Goal: Task Accomplishment & Management: Manage account settings

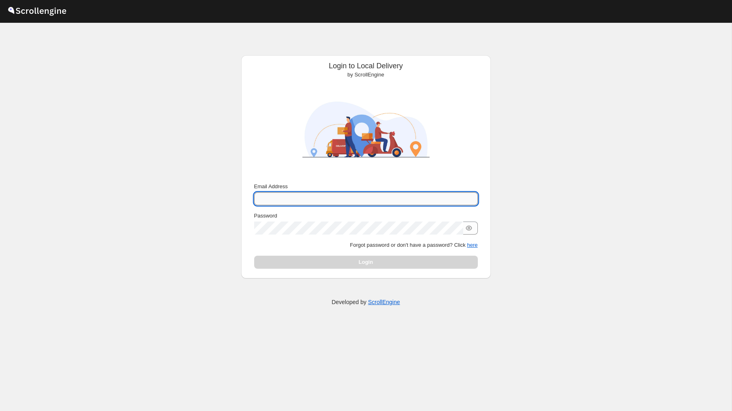
click at [305, 200] on input "Email Address" at bounding box center [366, 198] width 224 height 13
type input "nawneet.sharma@outlook.com"
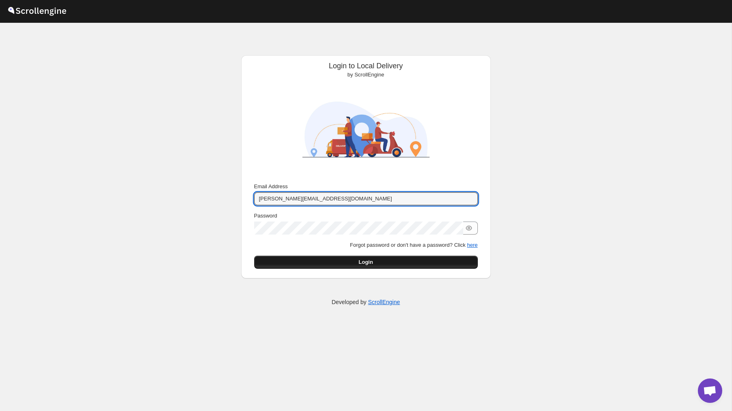
click at [358, 257] on button "Login" at bounding box center [366, 262] width 224 height 13
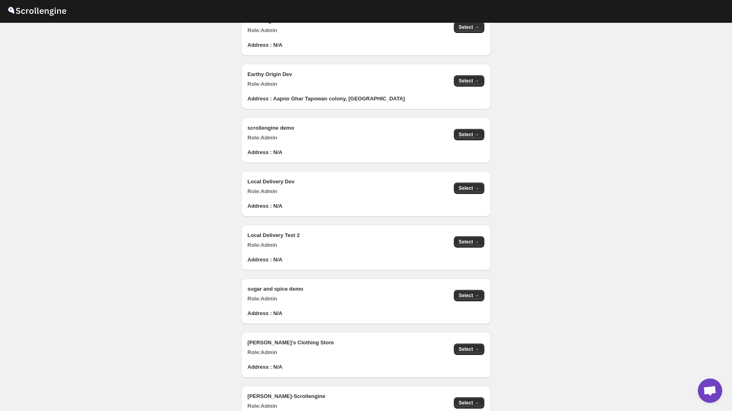
scroll to position [860, 0]
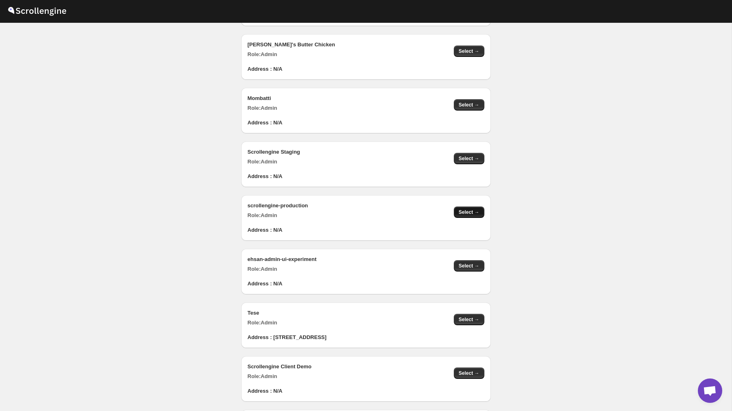
click at [467, 217] on button "Select →" at bounding box center [469, 212] width 31 height 11
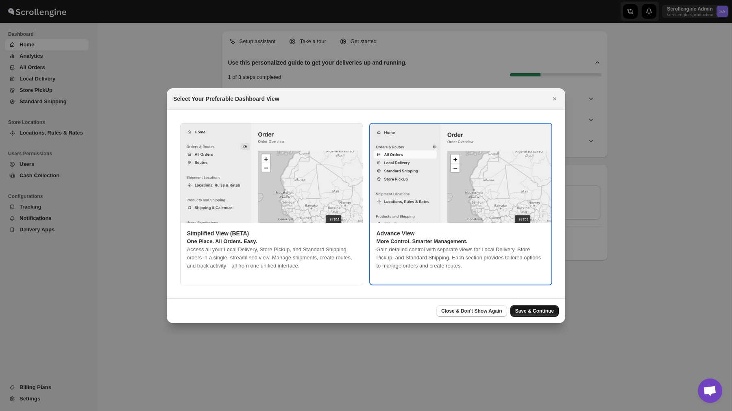
click at [542, 312] on span "Save & Continue" at bounding box center [534, 311] width 39 height 7
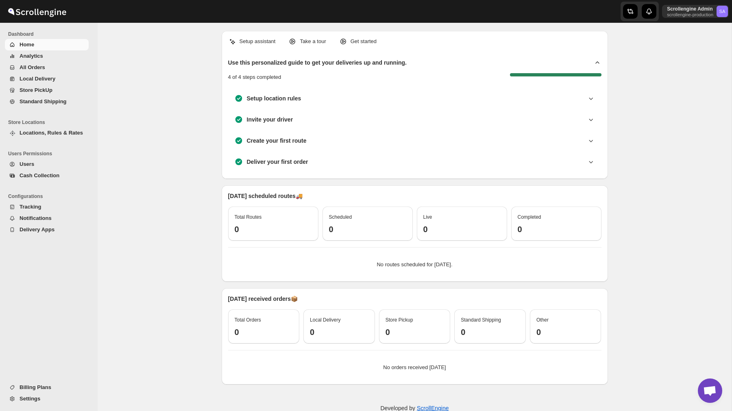
click at [33, 397] on span "Settings" at bounding box center [30, 399] width 21 height 6
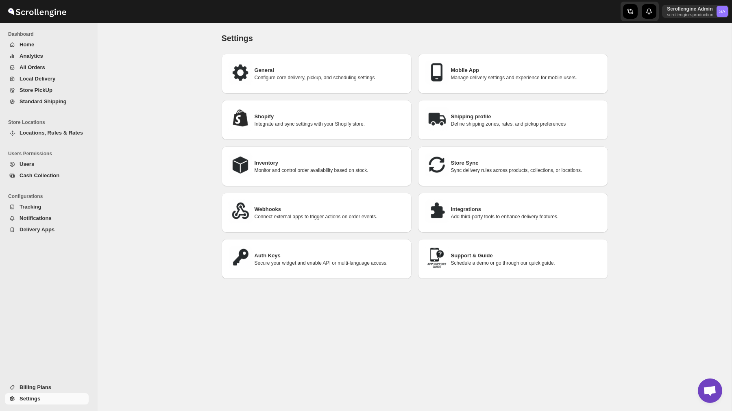
click at [471, 211] on h3 "Integrations" at bounding box center [526, 209] width 150 height 8
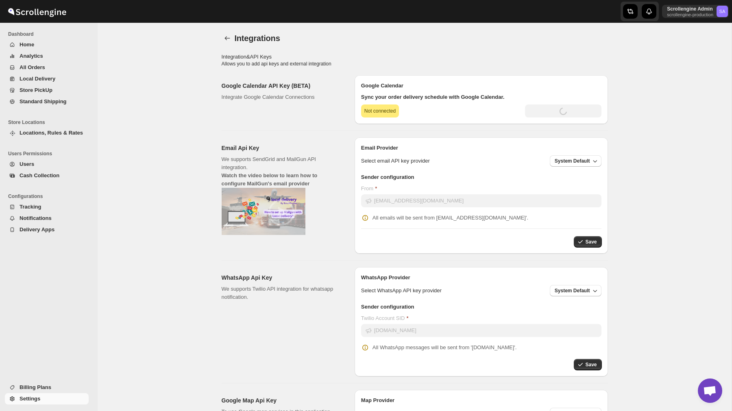
type input "[SECURITY_DATA]"
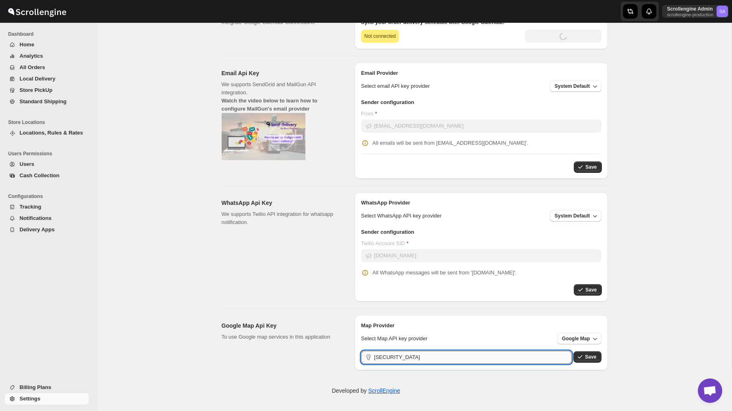
click at [466, 358] on input "[SECURITY_DATA]" at bounding box center [473, 357] width 198 height 13
click at [466, 276] on span "All WhatsApp messages will be sent from '[DOMAIN_NAME]'." at bounding box center [445, 273] width 144 height 6
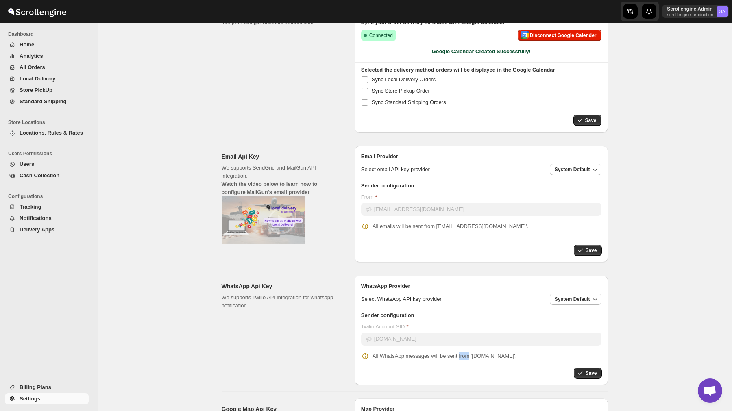
scroll to position [158, 0]
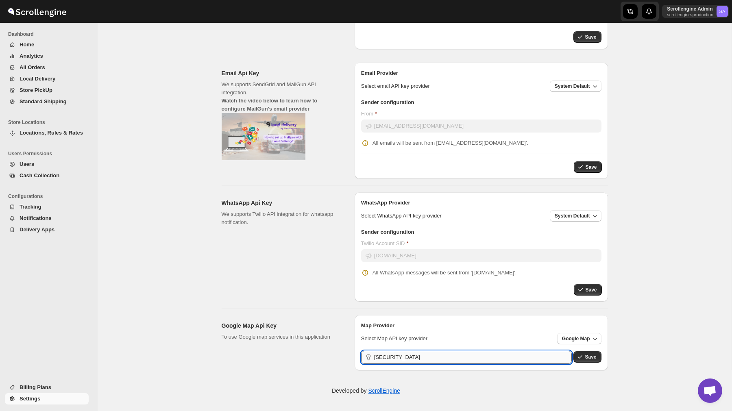
click at [455, 360] on input "[SECURITY_DATA]" at bounding box center [473, 357] width 198 height 13
